Goal: Transaction & Acquisition: Purchase product/service

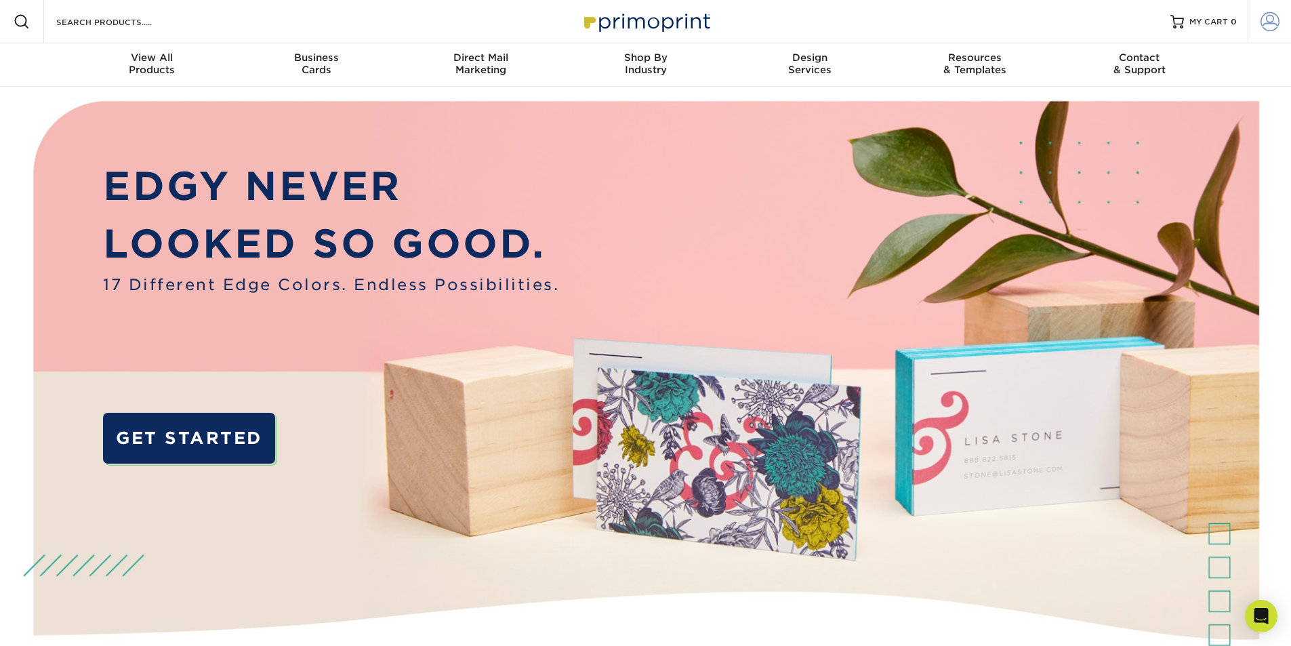
click at [1272, 13] on span at bounding box center [1270, 21] width 19 height 19
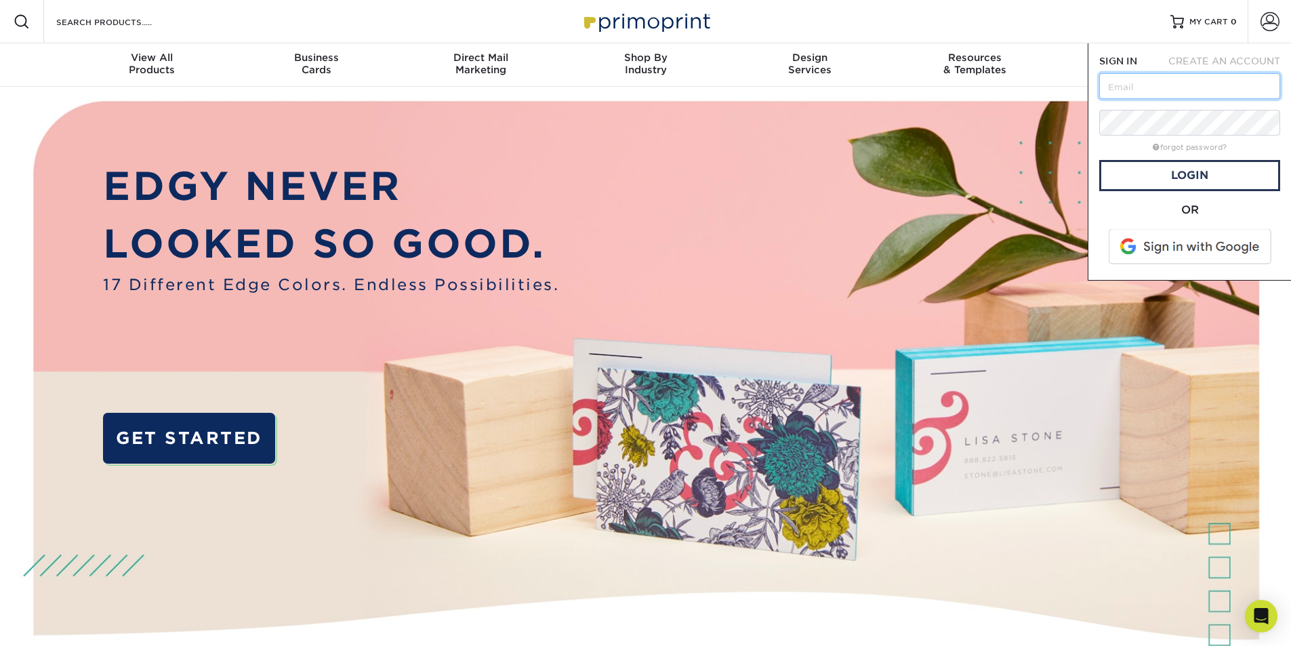
click at [1176, 87] on input "text" at bounding box center [1190, 86] width 181 height 26
type input "[PERSON_NAME][EMAIL_ADDRESS][DOMAIN_NAME]"
click at [1178, 178] on link "Login" at bounding box center [1190, 175] width 181 height 31
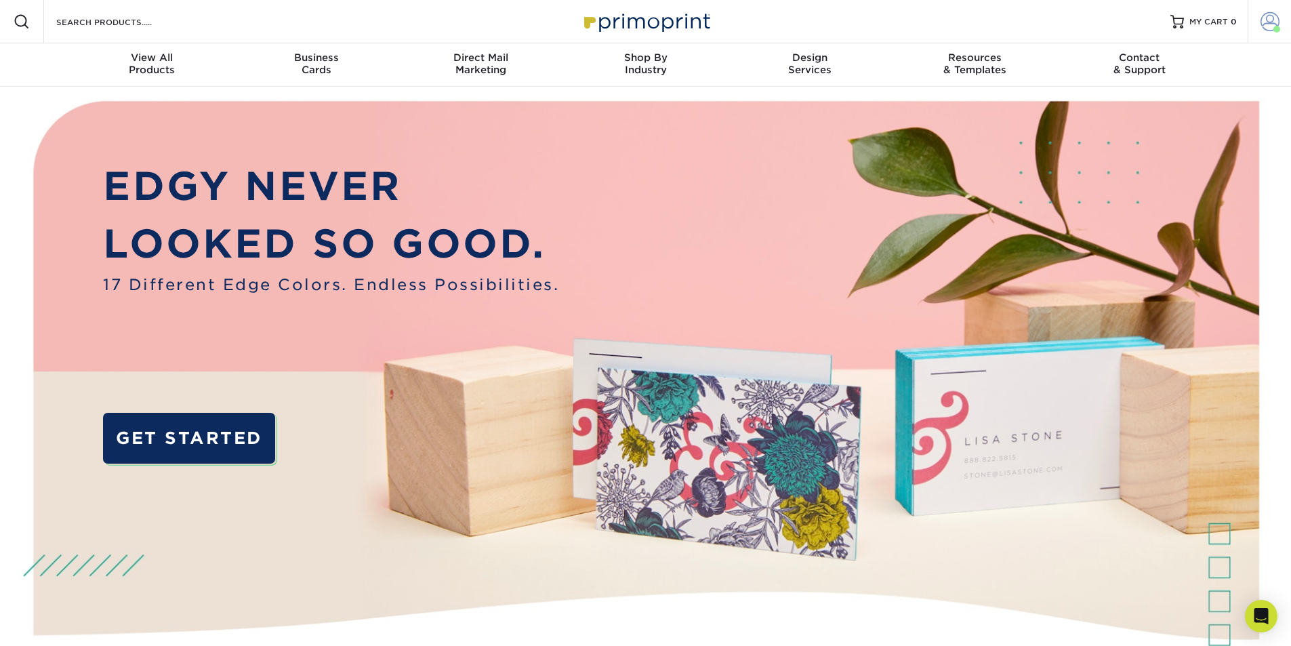
click at [1282, 22] on link "Account" at bounding box center [1269, 21] width 43 height 43
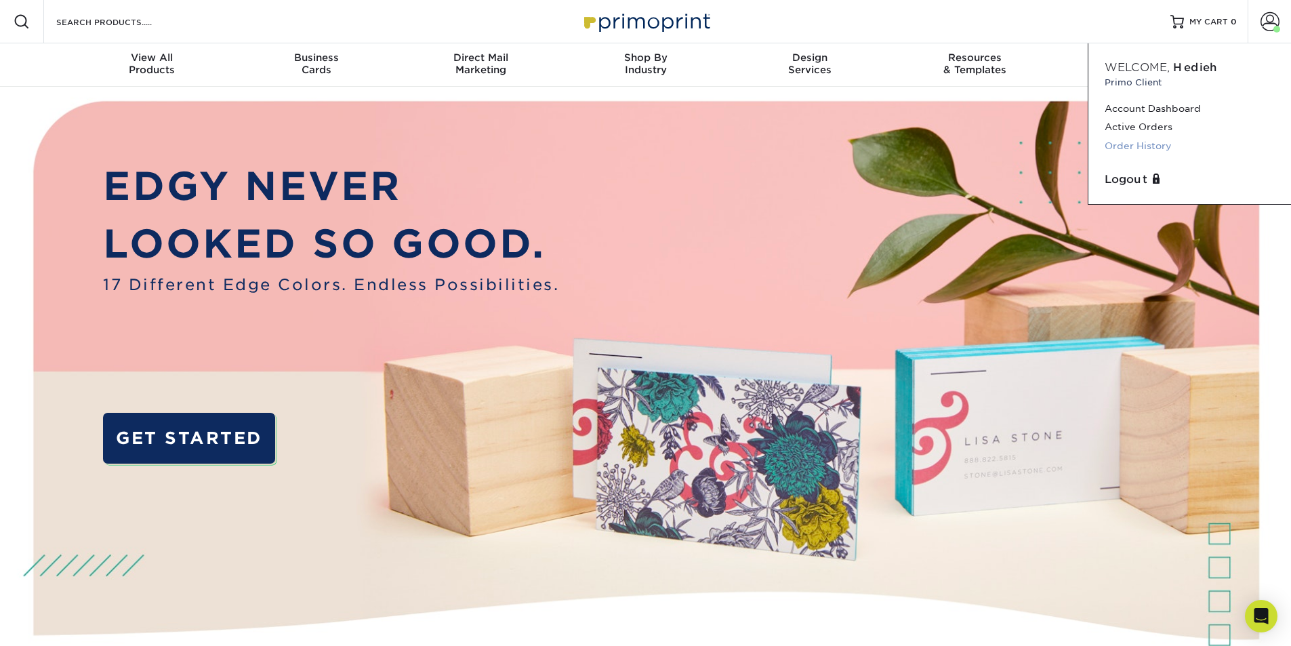
click at [1129, 144] on link "Order History" at bounding box center [1190, 146] width 170 height 18
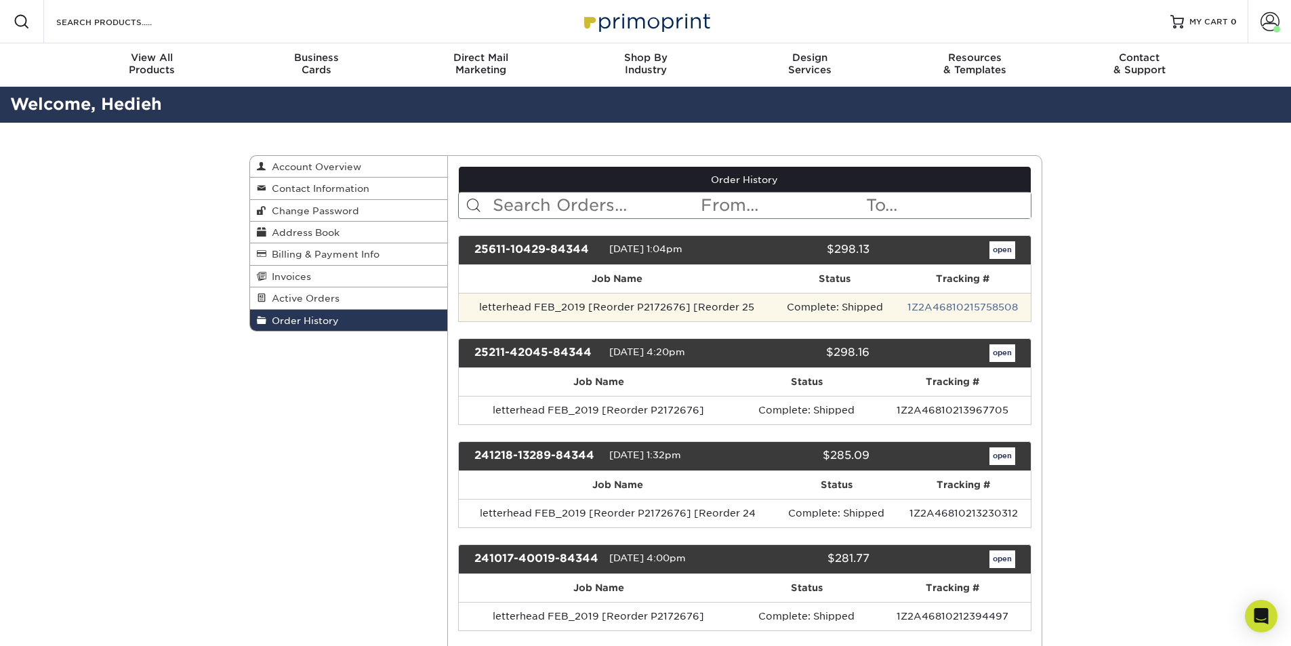
click at [666, 308] on td "letterhead FEB_2019 [Reorder P2172676] [Reorder 25" at bounding box center [617, 307] width 316 height 28
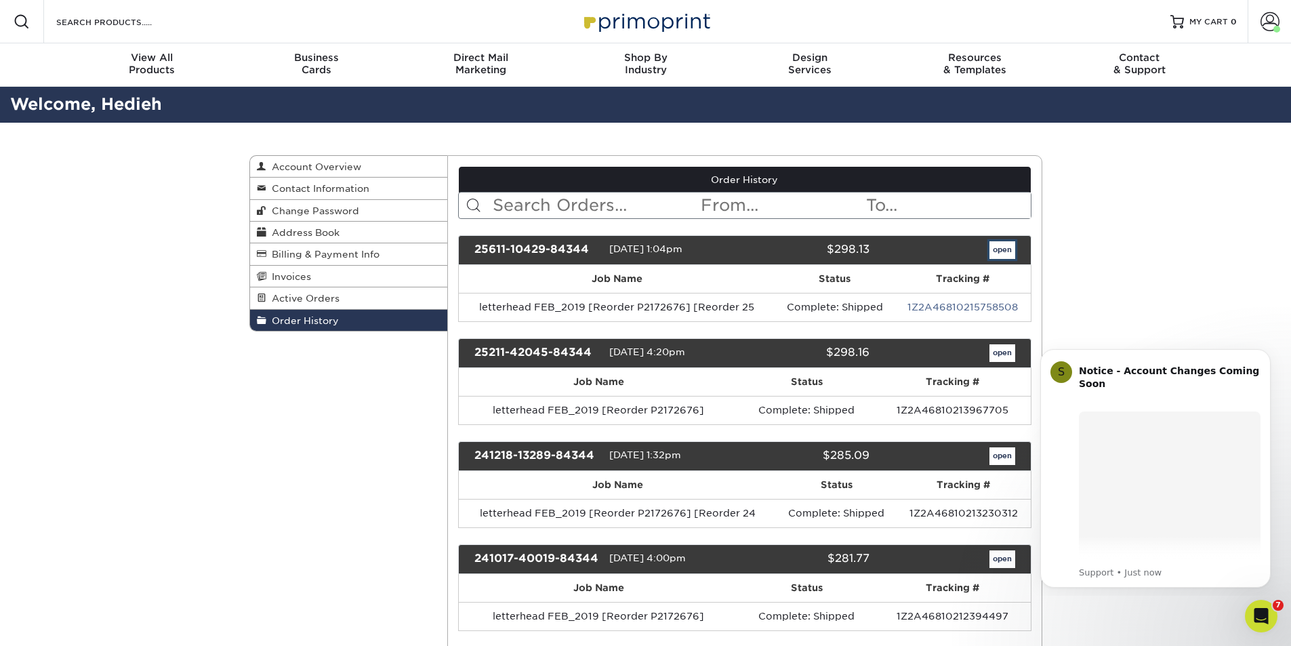
click at [1000, 249] on link "open" at bounding box center [1003, 250] width 26 height 18
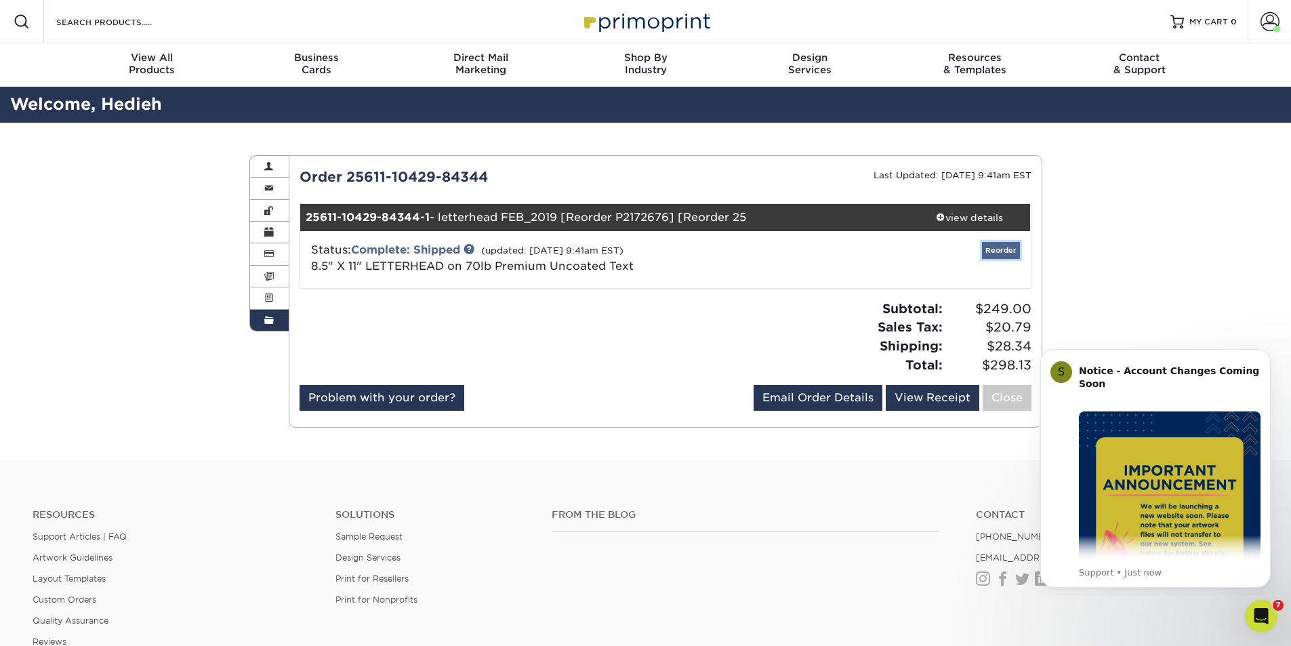
click at [1009, 252] on link "Reorder" at bounding box center [1001, 250] width 38 height 17
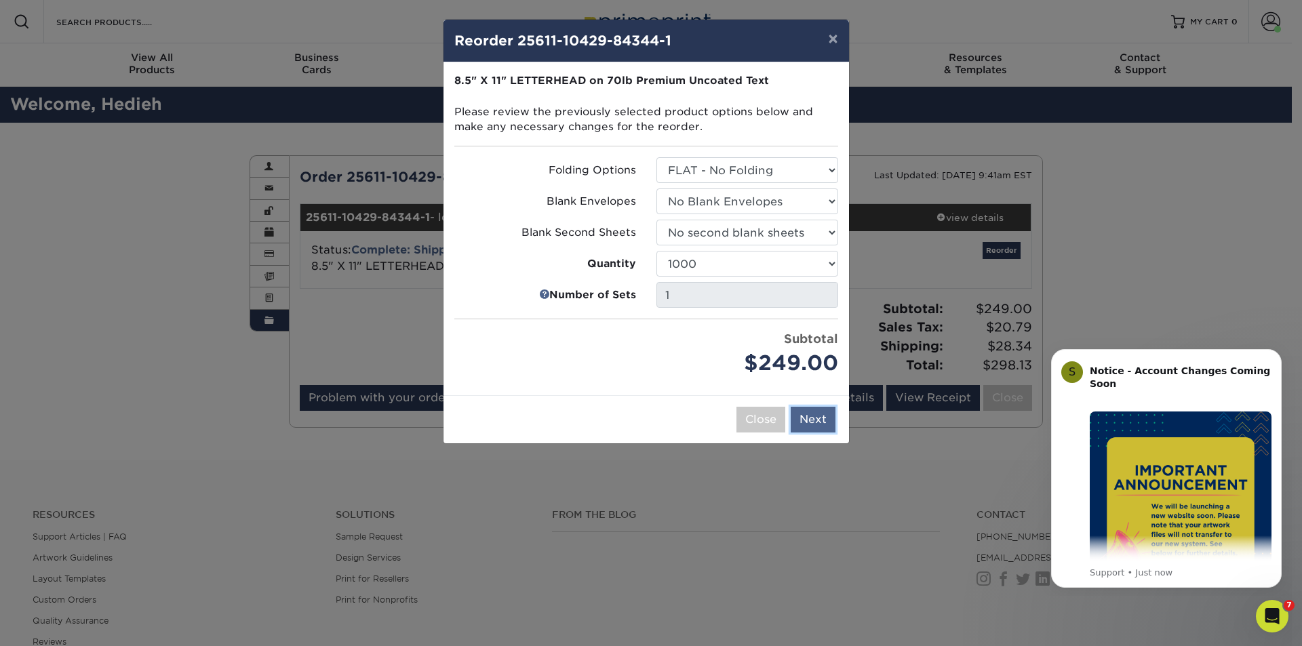
click at [820, 421] on button "Next" at bounding box center [812, 420] width 45 height 26
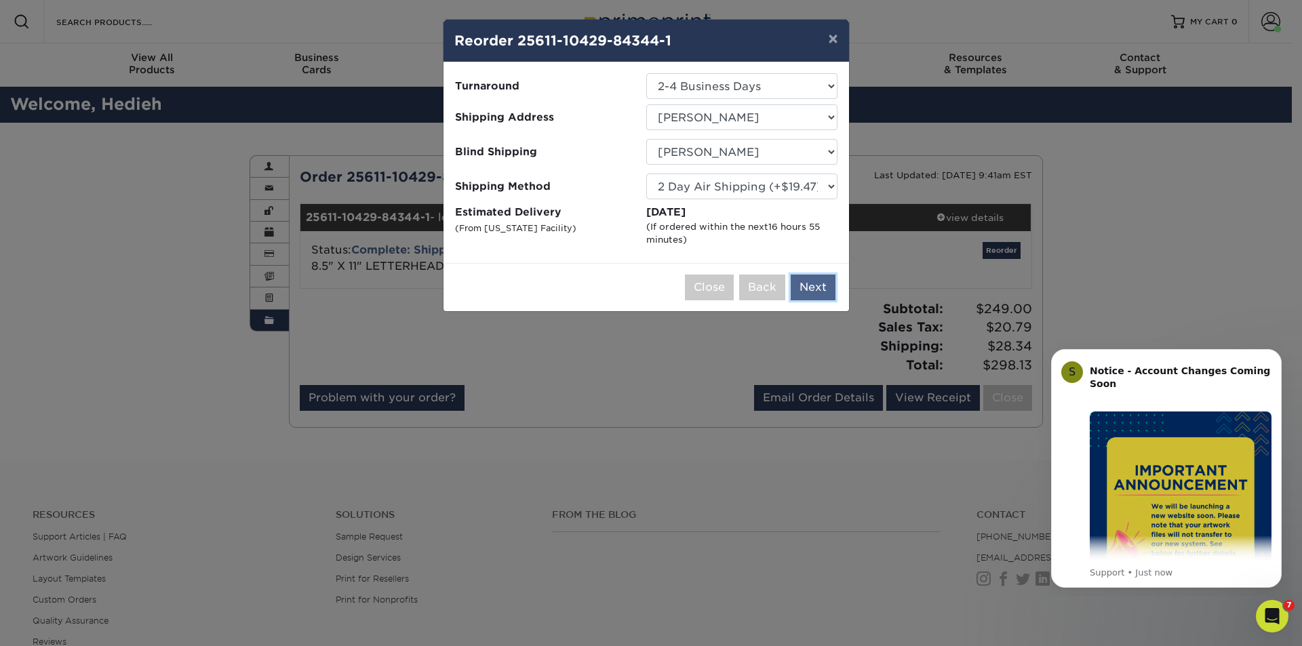
click at [817, 283] on button "Next" at bounding box center [812, 288] width 45 height 26
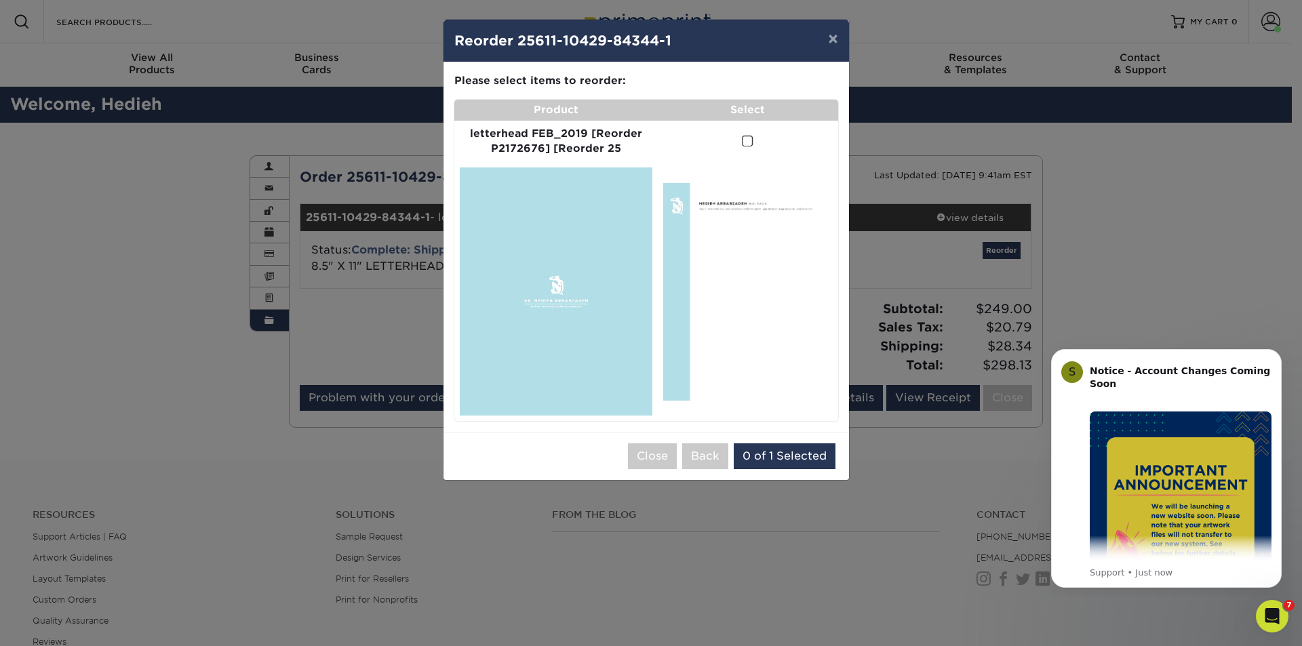
click at [749, 140] on span at bounding box center [748, 141] width 12 height 13
click at [0, 0] on input "checkbox" at bounding box center [0, 0] width 0 height 0
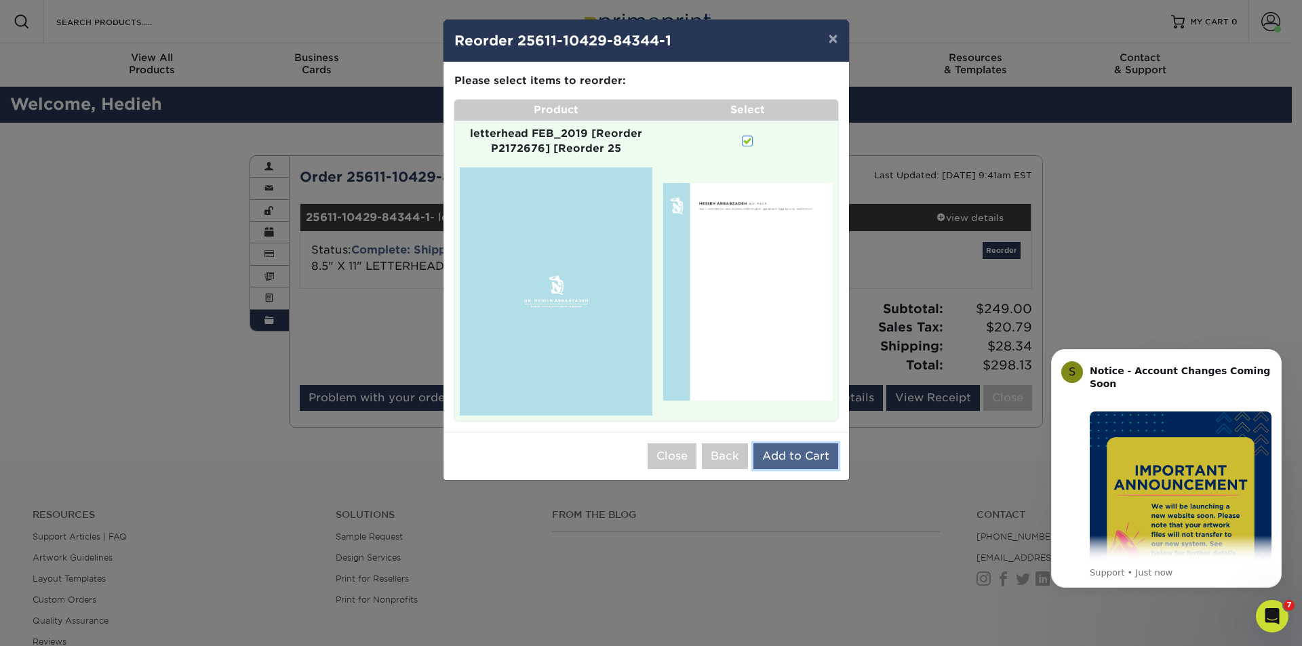
click at [784, 450] on button "Add to Cart" at bounding box center [795, 456] width 85 height 26
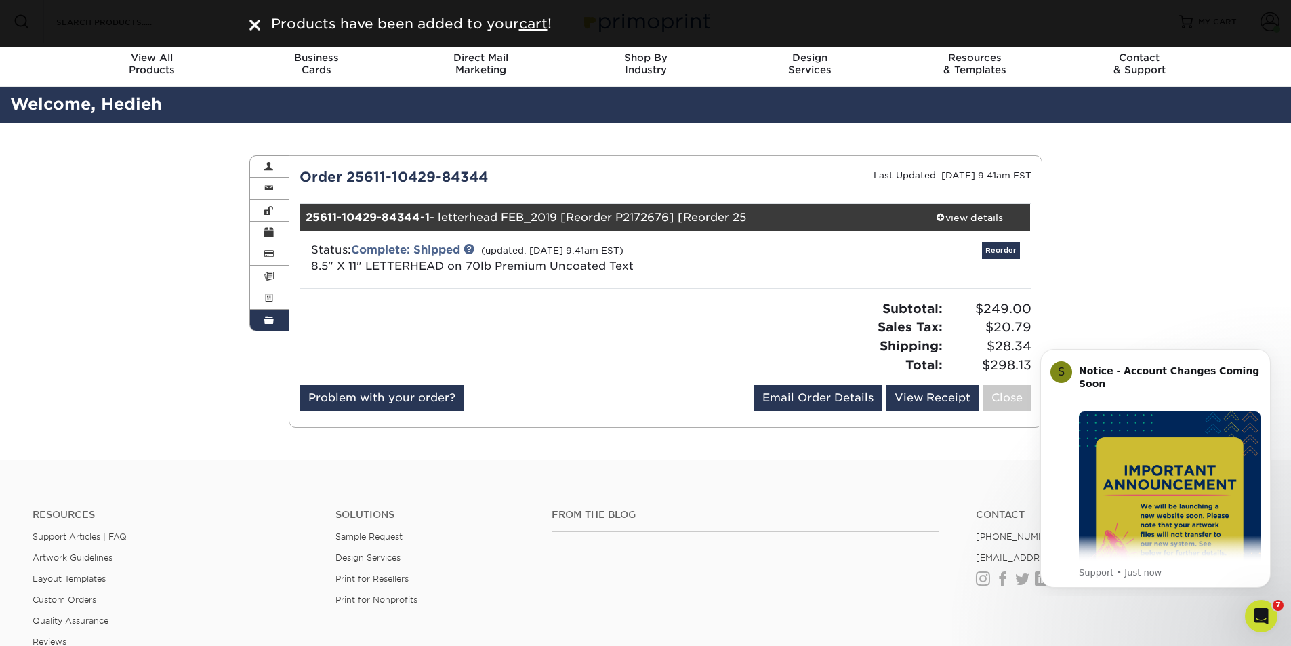
click at [1206, 146] on div "Order History Account Overview Contact Information Change Password Address Book…" at bounding box center [645, 292] width 1291 height 338
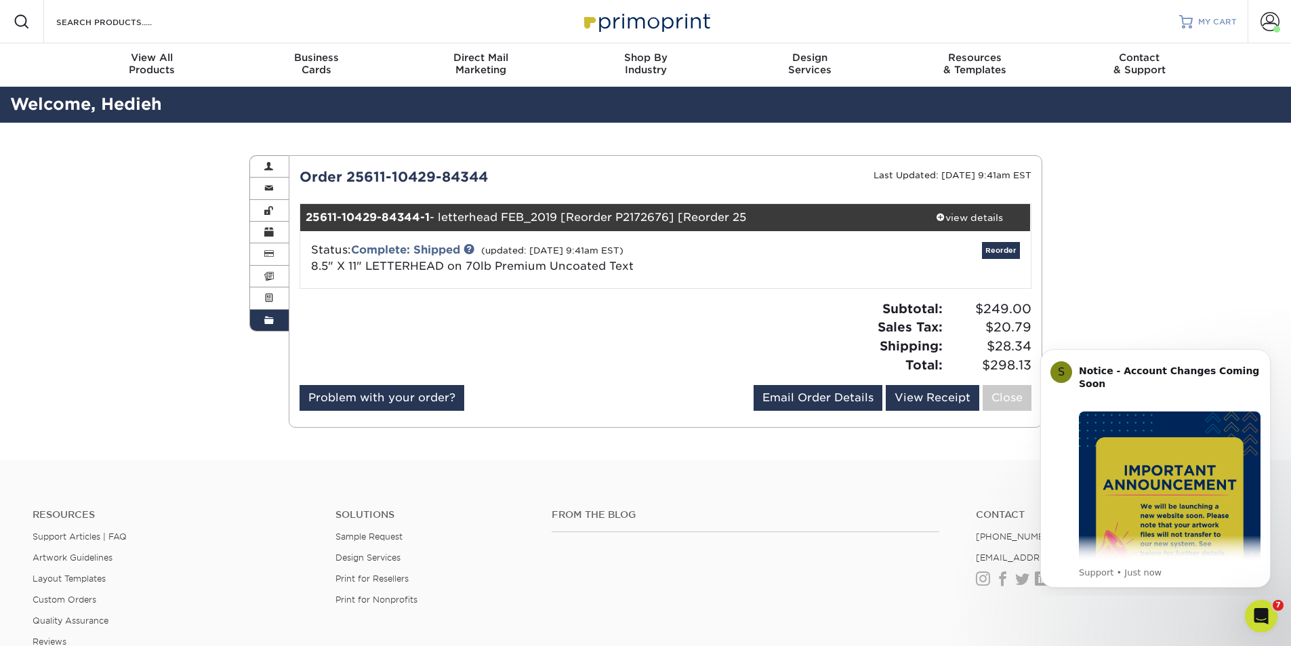
click at [1205, 18] on span "MY CART" at bounding box center [1218, 22] width 39 height 12
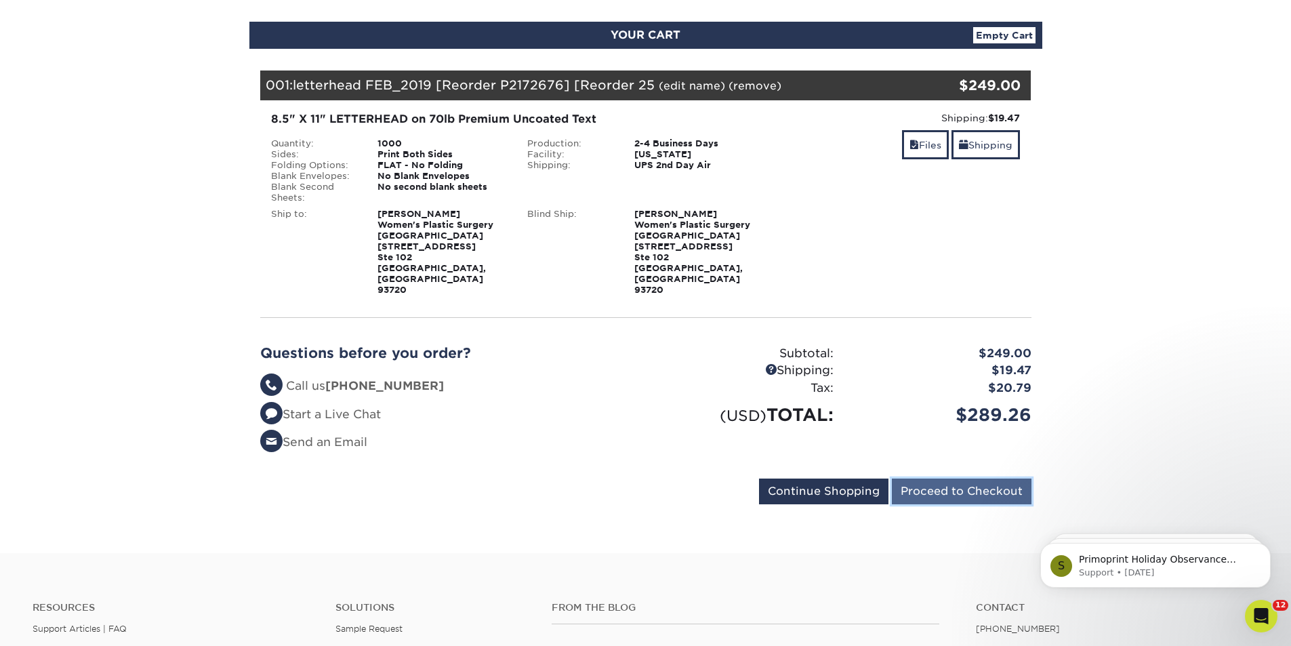
click at [960, 479] on input "Proceed to Checkout" at bounding box center [962, 492] width 140 height 26
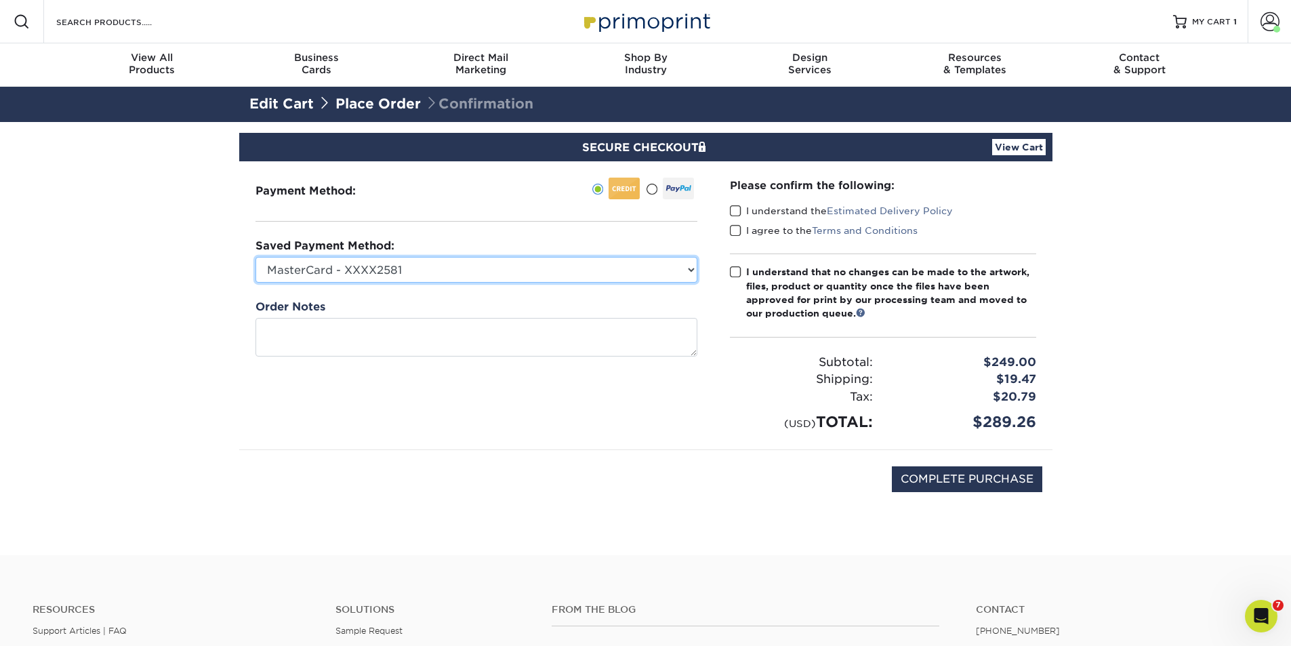
click at [344, 269] on select "MasterCard - XXXX2581 Visa - XXXX4110 Visa - XXXX6190 Visa - XXXX2552 Visa - XX…" at bounding box center [477, 270] width 442 height 26
click at [256, 257] on select "MasterCard - XXXX2581 Visa - XXXX4110 Visa - XXXX6190 Visa - XXXX2552 Visa - XX…" at bounding box center [477, 270] width 442 height 26
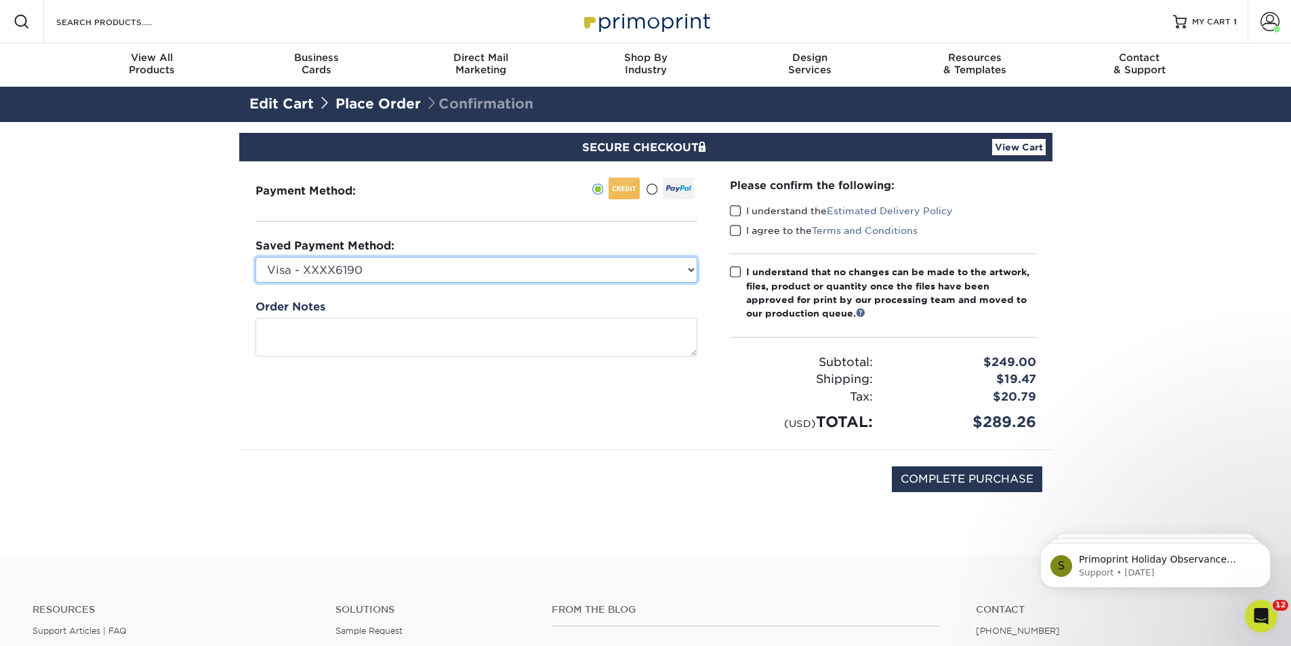
click at [353, 277] on select "MasterCard - XXXX2581 Visa - XXXX4110 Visa - XXXX6190 Visa - XXXX2552 Visa - XX…" at bounding box center [477, 270] width 442 height 26
select select "66400"
click at [256, 257] on select "MasterCard - XXXX2581 Visa - XXXX4110 Visa - XXXX6190 Visa - XXXX2552 Visa - XX…" at bounding box center [477, 270] width 442 height 26
click at [344, 375] on div "Payment Method:" at bounding box center [476, 305] width 475 height 288
click at [735, 208] on span at bounding box center [736, 211] width 12 height 13
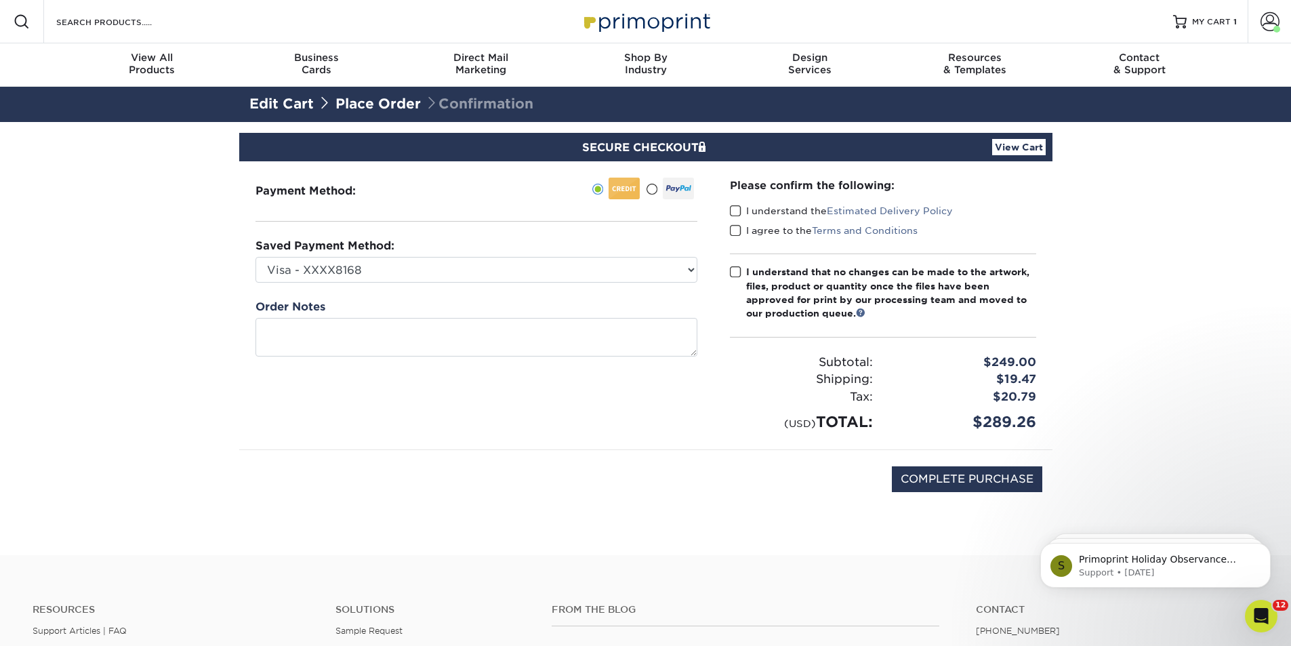
click at [0, 0] on input "I understand the Estimated Delivery Policy" at bounding box center [0, 0] width 0 height 0
click at [735, 230] on span at bounding box center [736, 230] width 12 height 13
click at [0, 0] on input "I agree to the Terms and Conditions" at bounding box center [0, 0] width 0 height 0
click at [735, 273] on span at bounding box center [736, 272] width 12 height 13
click at [0, 0] on input "I understand that no changes can be made to the artwork, files, product or quan…" at bounding box center [0, 0] width 0 height 0
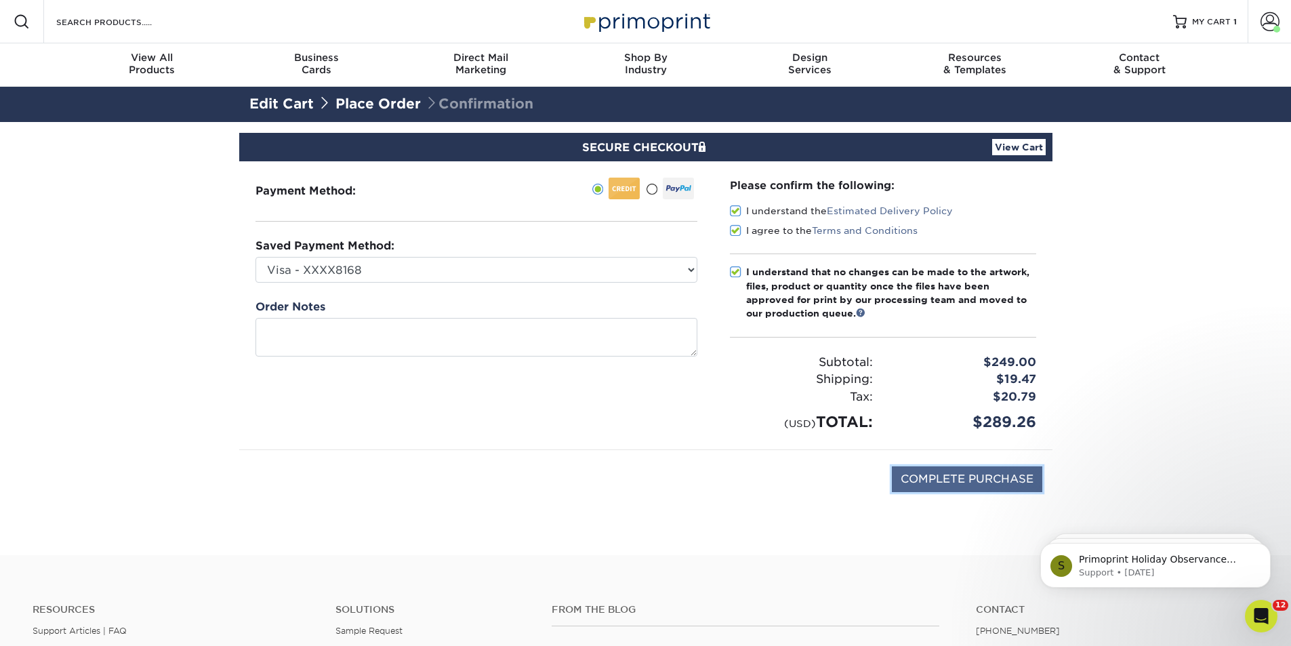
click at [970, 478] on input "COMPLETE PURCHASE" at bounding box center [967, 479] width 150 height 26
type input "PROCESSING, PLEASE WAIT..."
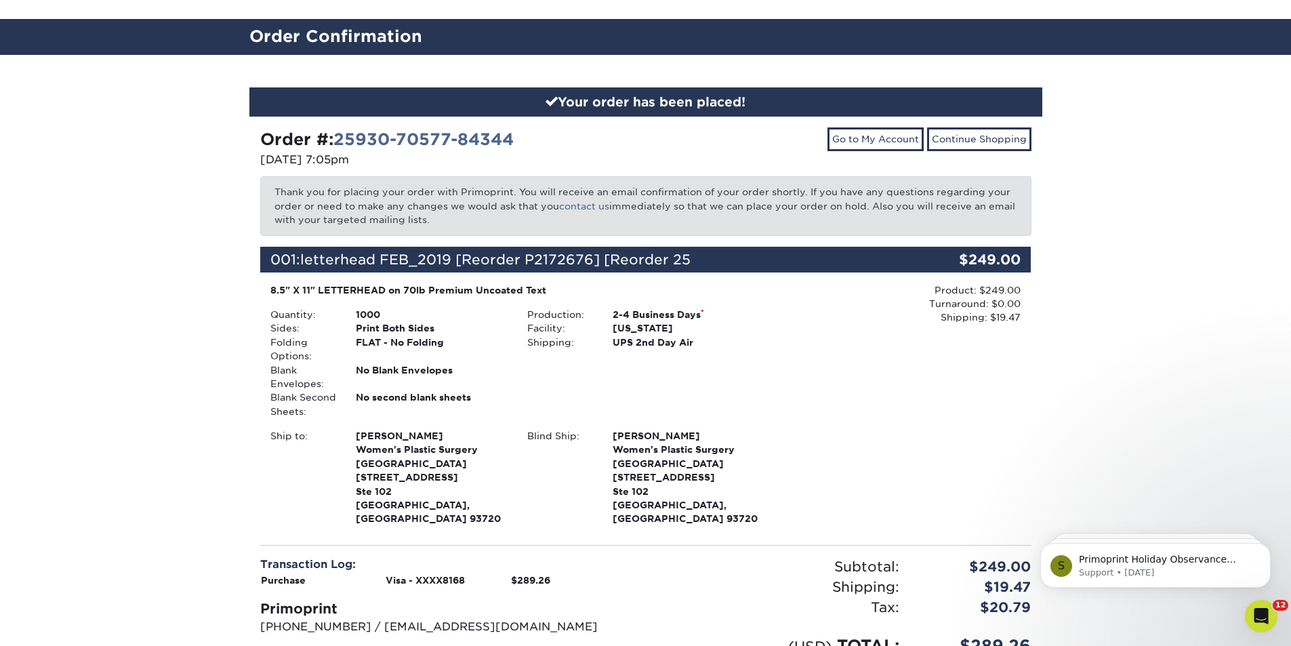
scroll to position [203, 0]
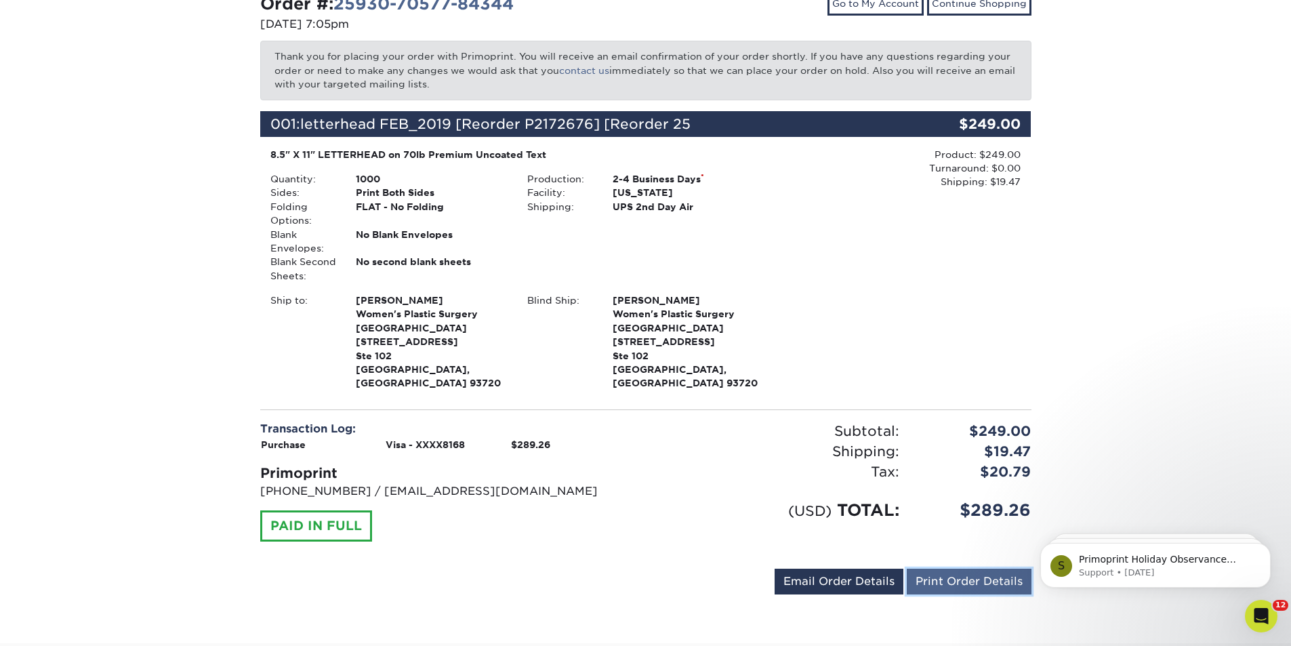
click at [990, 569] on link "Print Order Details" at bounding box center [969, 582] width 125 height 26
